Goal: Task Accomplishment & Management: Manage account settings

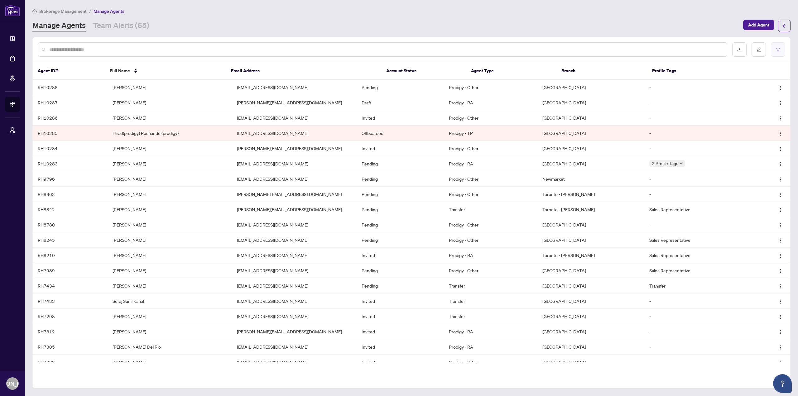
click at [777, 48] on icon "filter" at bounding box center [778, 49] width 4 height 3
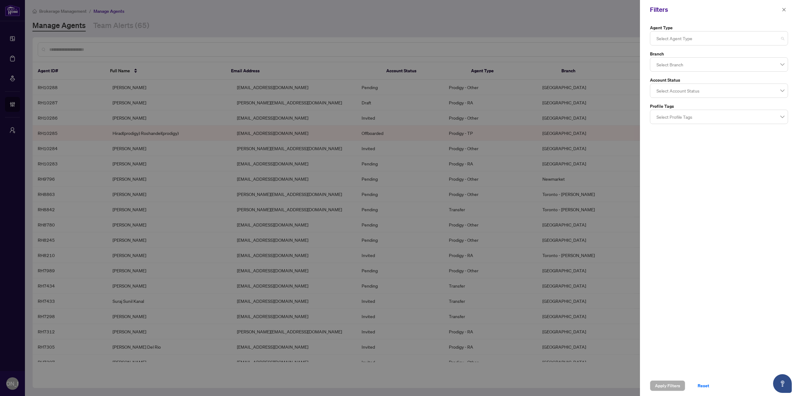
click at [720, 44] on div at bounding box center [719, 38] width 130 height 11
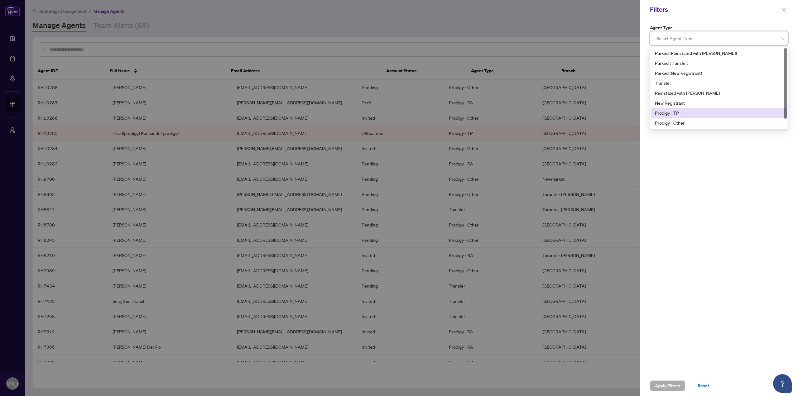
click at [689, 109] on div "Prodigy - TP" at bounding box center [719, 112] width 128 height 7
click at [682, 123] on div "Prodigy - Other" at bounding box center [719, 122] width 128 height 7
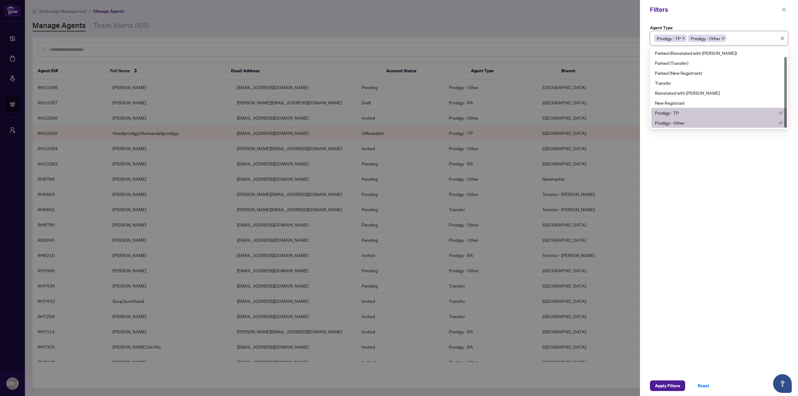
scroll to position [10, 0]
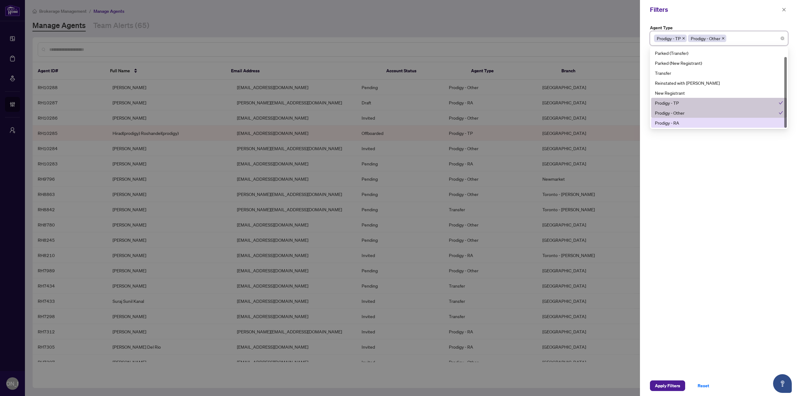
click at [684, 121] on div "Prodigy - RA" at bounding box center [719, 122] width 128 height 7
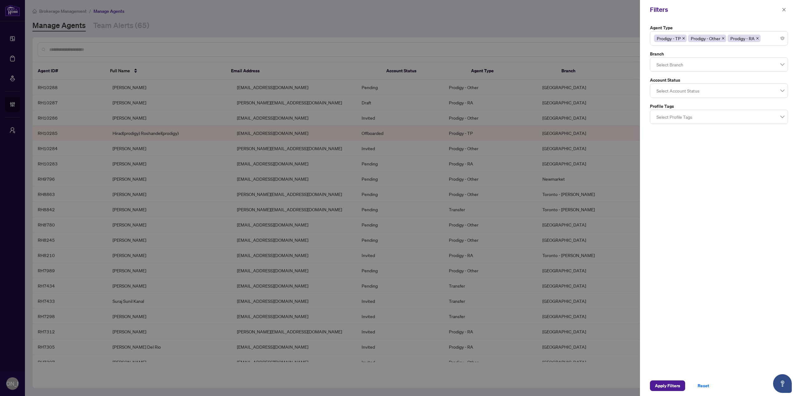
click at [685, 164] on div "Agent Type Prodigy - TP Prodigy - Other Prodigy - RA 10 11 Parked (Reinstated w…" at bounding box center [719, 197] width 158 height 356
click at [698, 71] on div "Select Branch" at bounding box center [719, 64] width 138 height 14
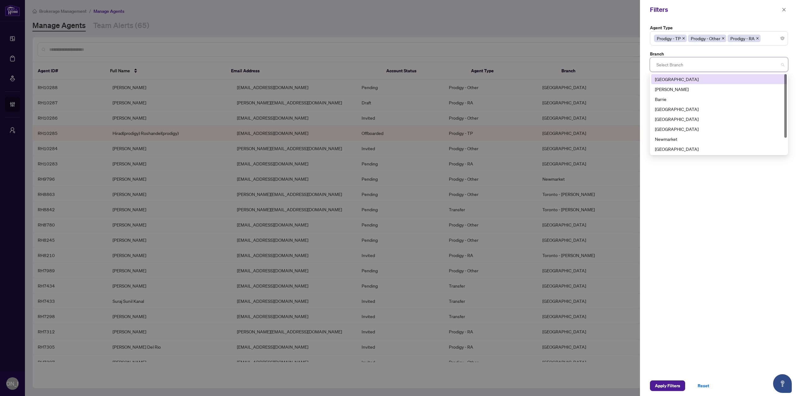
click at [698, 71] on div "Select Branch" at bounding box center [719, 64] width 138 height 14
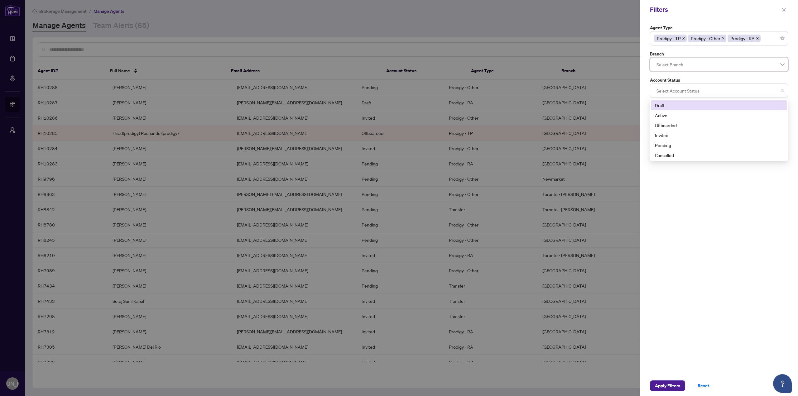
click at [693, 89] on div at bounding box center [719, 90] width 130 height 11
click at [675, 144] on div "Pending" at bounding box center [719, 145] width 128 height 7
click at [682, 171] on div "Agent Type Prodigy - TP Prodigy - Other Prodigy - RA 10 11 Parked (Reinstated w…" at bounding box center [719, 197] width 158 height 356
click at [650, 385] on div "Apply Filters Reset" at bounding box center [719, 386] width 158 height 21
click at [657, 385] on span "Apply Filters" at bounding box center [667, 386] width 25 height 10
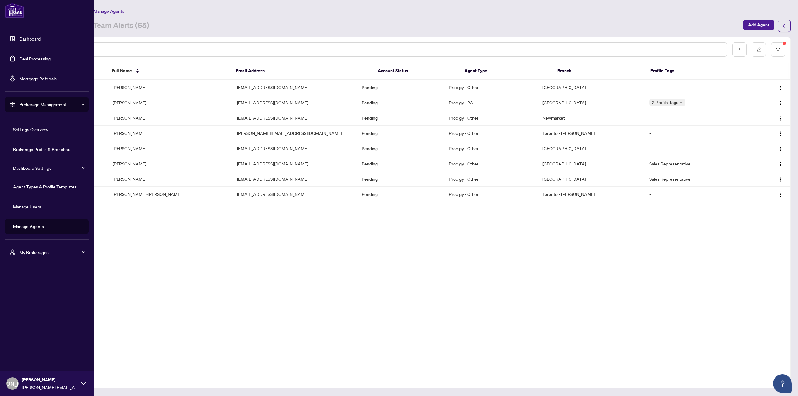
click at [50, 187] on link "Agent Types & Profile Templates" at bounding box center [45, 187] width 64 height 6
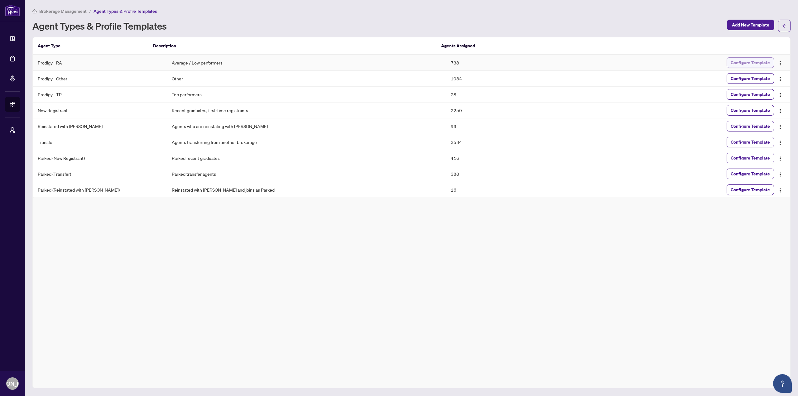
click at [736, 62] on span "Configure Template" at bounding box center [750, 63] width 39 height 10
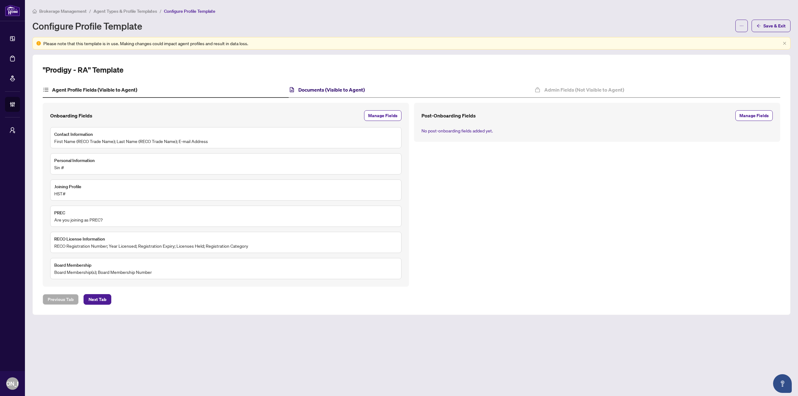
click at [347, 89] on h4 "Documents (Visible to Agent)" at bounding box center [331, 89] width 66 height 7
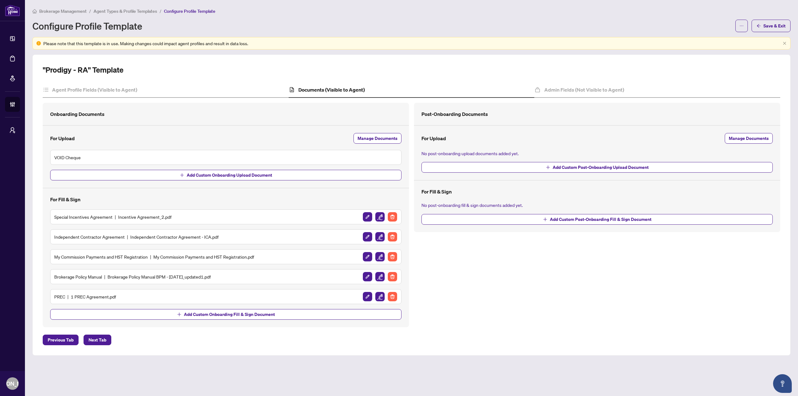
click at [327, 219] on div "Special Incentives Agreement Incentive Agreement_2.pdf" at bounding box center [225, 217] width 343 height 10
click at [164, 217] on h5 "Special Incentives Agreement Incentive Agreement_2.pdf" at bounding box center [112, 216] width 117 height 7
click at [367, 213] on img "button" at bounding box center [367, 216] width 9 height 9
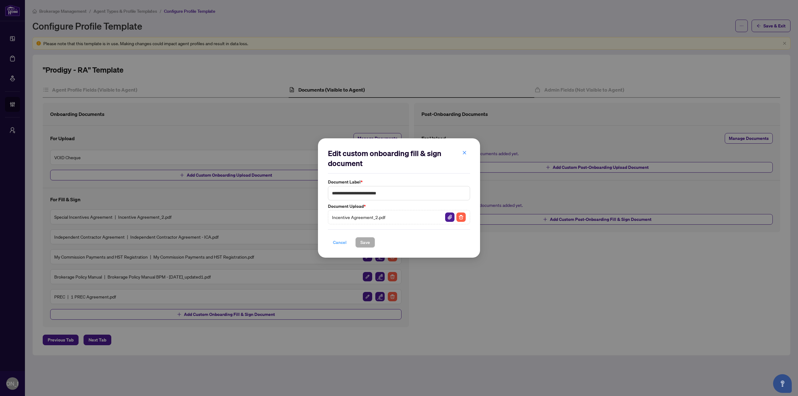
click at [343, 242] on span "Cancel" at bounding box center [340, 242] width 14 height 10
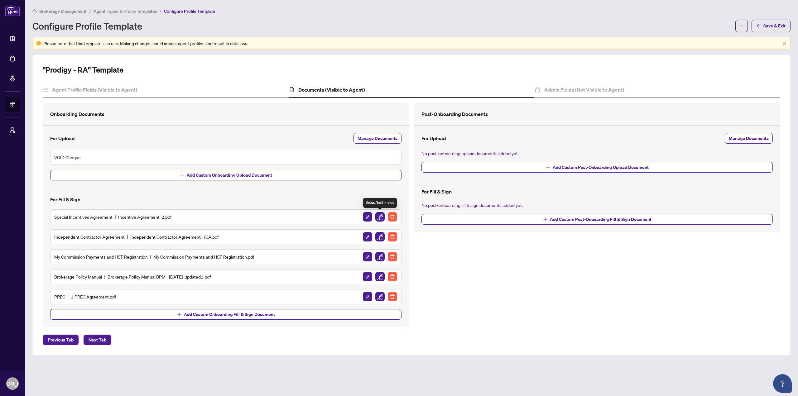
click at [383, 215] on img "button" at bounding box center [379, 216] width 9 height 9
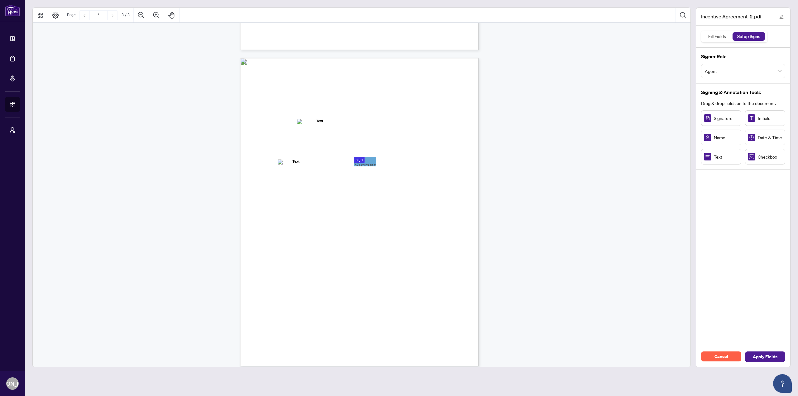
scroll to position [609, 0]
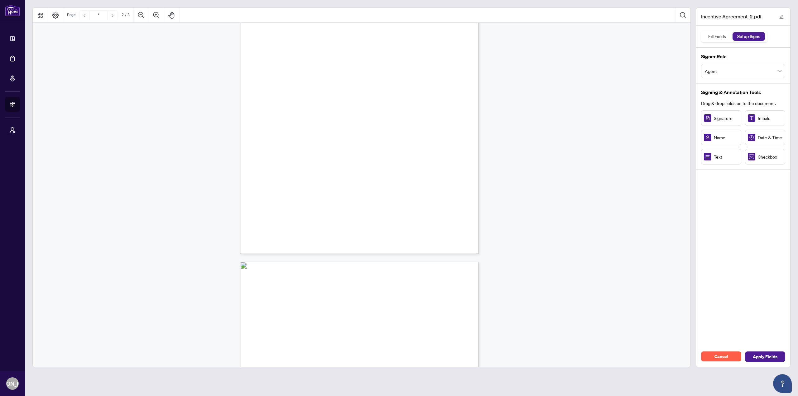
type input "*"
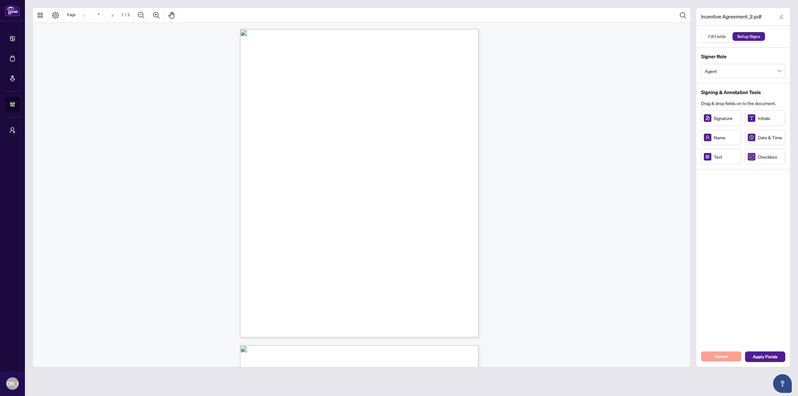
drag, startPoint x: 721, startPoint y: 349, endPoint x: 722, endPoint y: 356, distance: 7.0
click at [722, 351] on div "Cancel Apply Fields" at bounding box center [743, 357] width 94 height 21
click at [722, 356] on span "Cancel" at bounding box center [721, 357] width 14 height 10
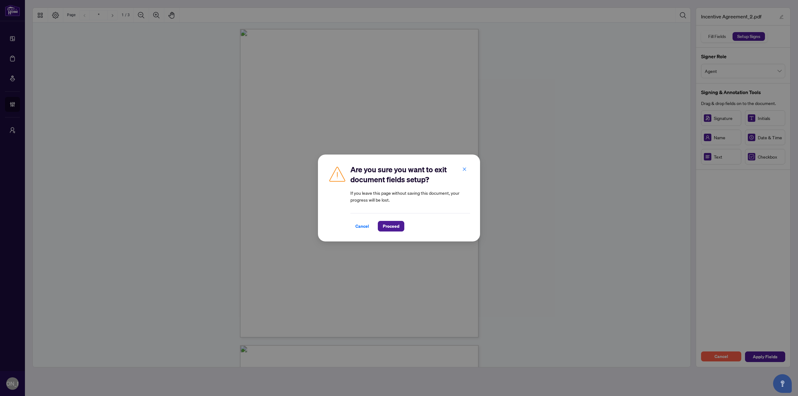
click at [383, 213] on div "Are you sure you want to exit document fields setup? If you leave this page wit…" at bounding box center [410, 198] width 120 height 67
click at [393, 233] on div "Are you sure you want to exit document fields setup? If you leave this page wit…" at bounding box center [399, 198] width 162 height 87
click at [394, 229] on span "Proceed" at bounding box center [391, 226] width 17 height 10
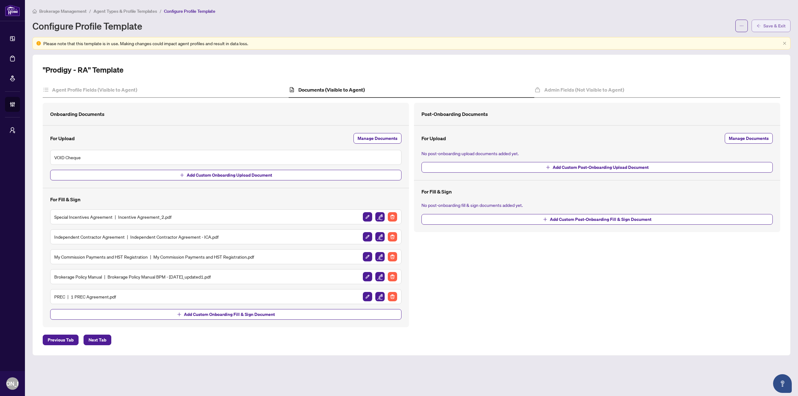
click at [762, 28] on button "Save & Exit" at bounding box center [770, 26] width 39 height 12
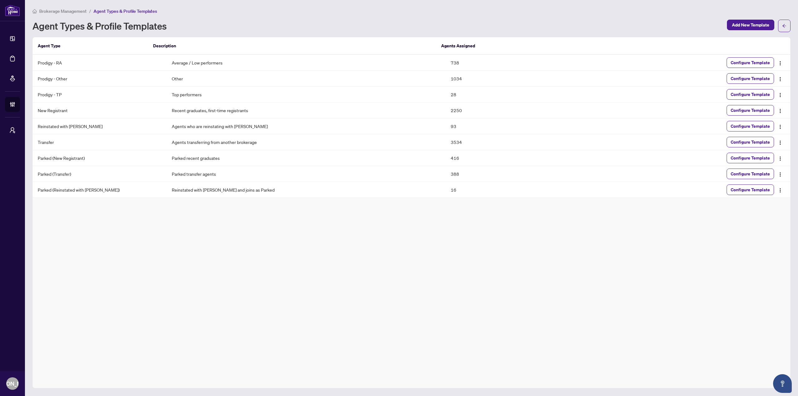
click at [128, 288] on div "Agent Type Description Agents Assigned Prodigy - RA Average / Low performers 73…" at bounding box center [411, 212] width 758 height 351
click at [160, 279] on div "Agent Type Description Agents Assigned Prodigy - RA Average / Low performers 73…" at bounding box center [411, 212] width 758 height 351
